Goal: Task Accomplishment & Management: Manage account settings

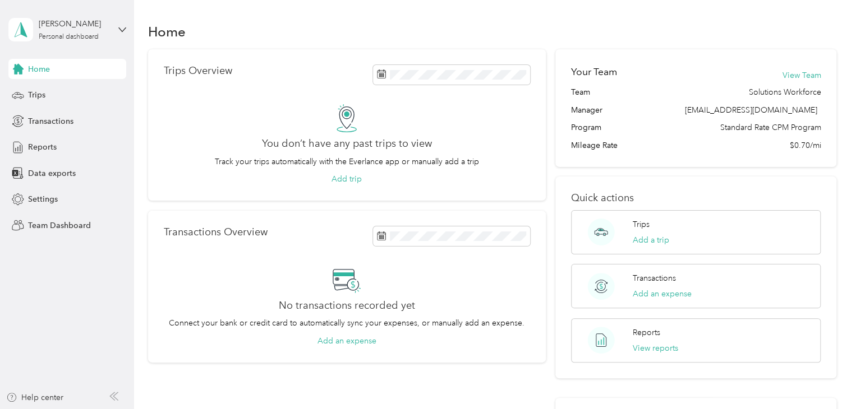
click at [126, 27] on aside "[PERSON_NAME] Personal dashboard Home Trips Transactions Reports Data exports S…" at bounding box center [67, 204] width 134 height 409
click at [122, 30] on icon at bounding box center [121, 29] width 7 height 4
click at [54, 90] on div "Team dashboard" at bounding box center [48, 92] width 60 height 12
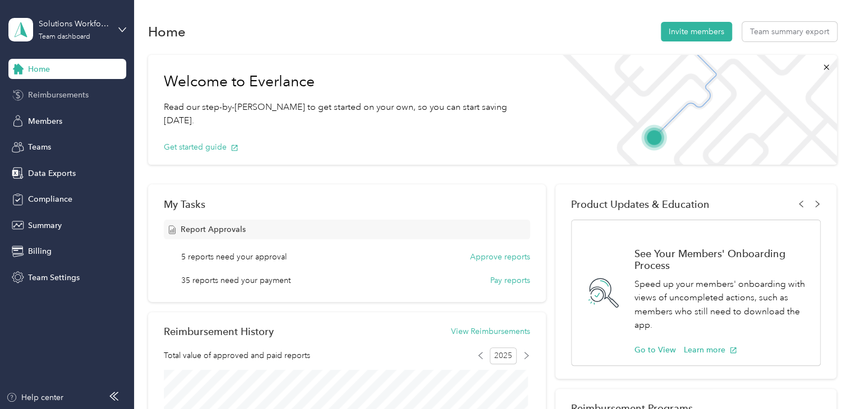
click at [61, 98] on span "Reimbursements" at bounding box center [58, 95] width 61 height 12
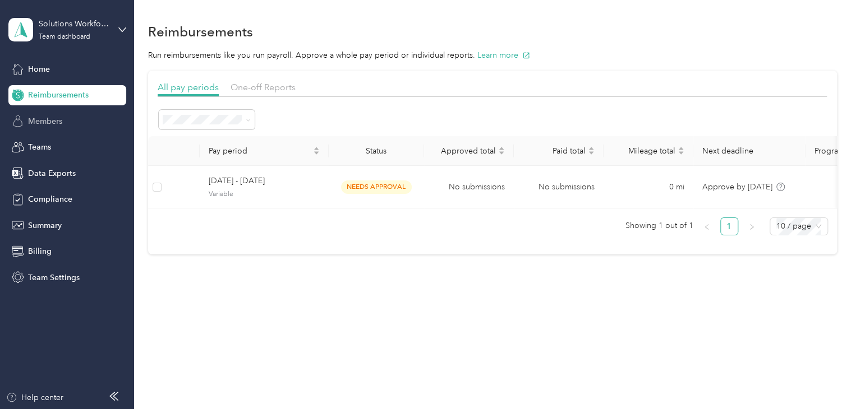
click at [57, 124] on span "Members" at bounding box center [45, 122] width 34 height 12
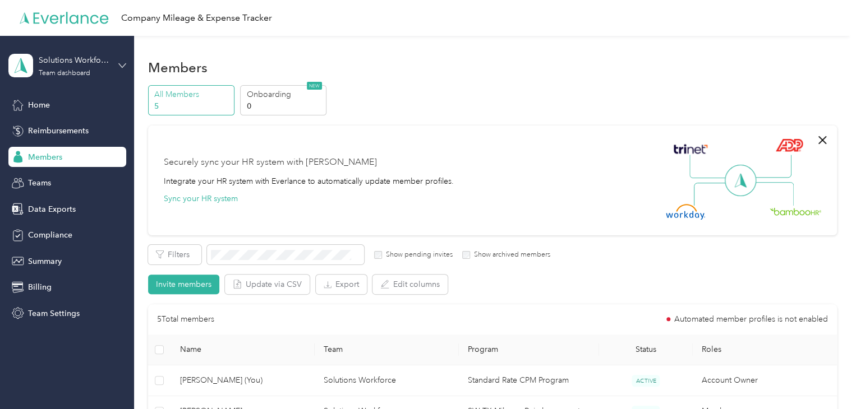
click at [122, 67] on icon at bounding box center [121, 65] width 7 height 4
click at [44, 183] on div "You’re signed in as [EMAIL_ADDRESS][DOMAIN_NAME] Team dashboard Personal dashbo…" at bounding box center [126, 139] width 236 height 114
click at [123, 66] on icon at bounding box center [121, 65] width 7 height 4
click at [35, 181] on div "Log out" at bounding box center [126, 174] width 220 height 20
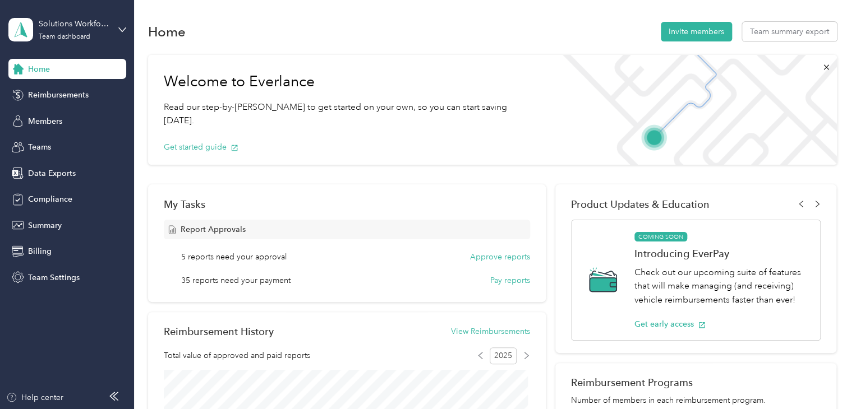
drag, startPoint x: 122, startPoint y: 31, endPoint x: 111, endPoint y: 24, distance: 13.2
click at [111, 24] on div "Solutions Workforce Team dashboard" at bounding box center [67, 29] width 118 height 39
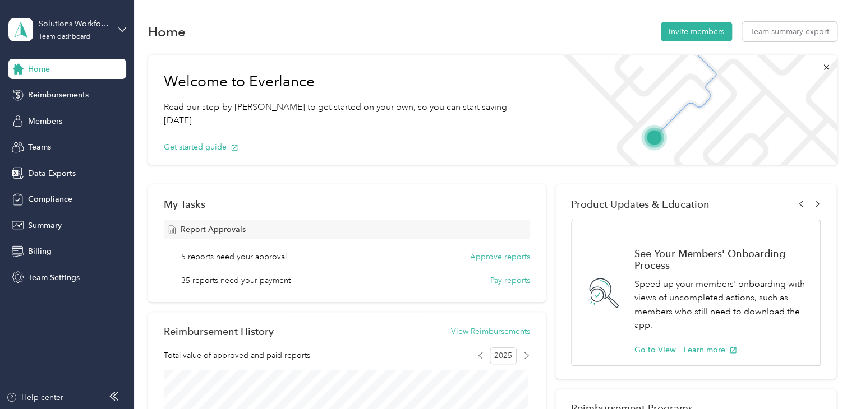
click at [45, 149] on div "You’re signed in as [EMAIL_ADDRESS][DOMAIN_NAME] Team dashboard Personal dashbo…" at bounding box center [126, 104] width 236 height 114
click at [123, 30] on icon at bounding box center [121, 29] width 7 height 4
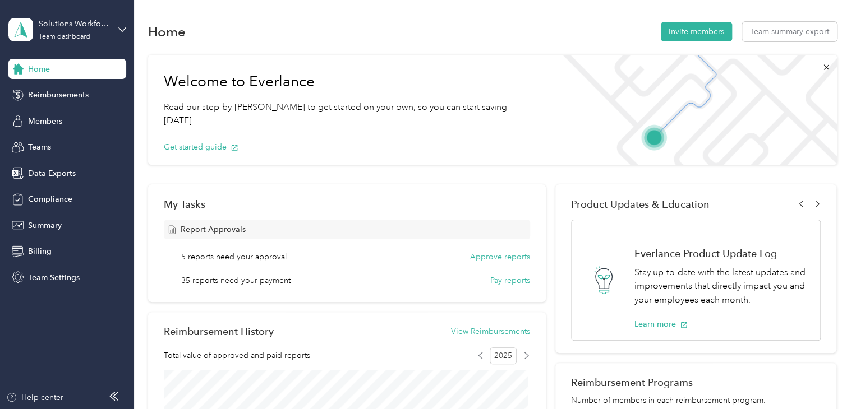
click at [45, 139] on div "Log out" at bounding box center [39, 143] width 43 height 12
